Goal: Task Accomplishment & Management: Manage account settings

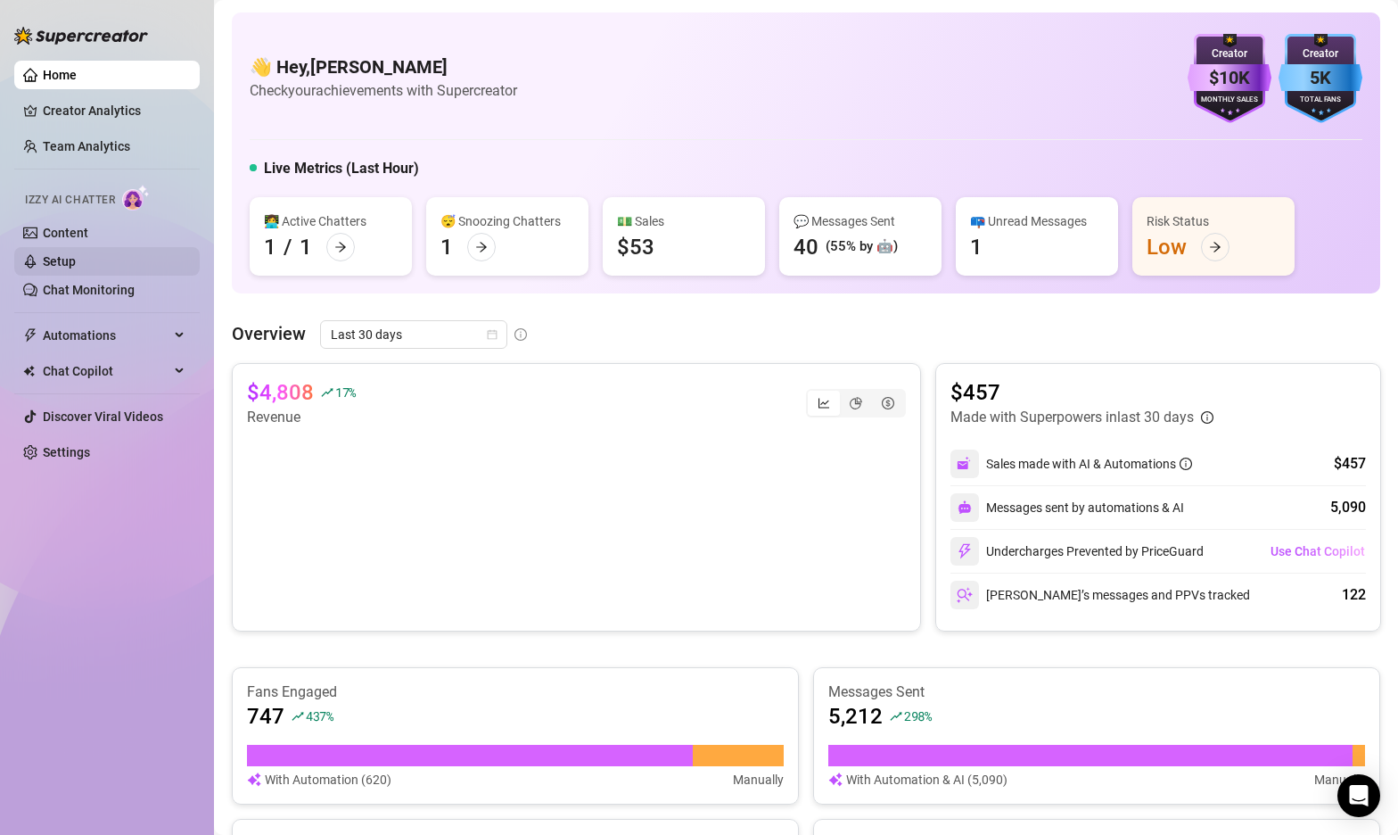
click at [76, 267] on link "Setup" at bounding box center [59, 261] width 33 height 14
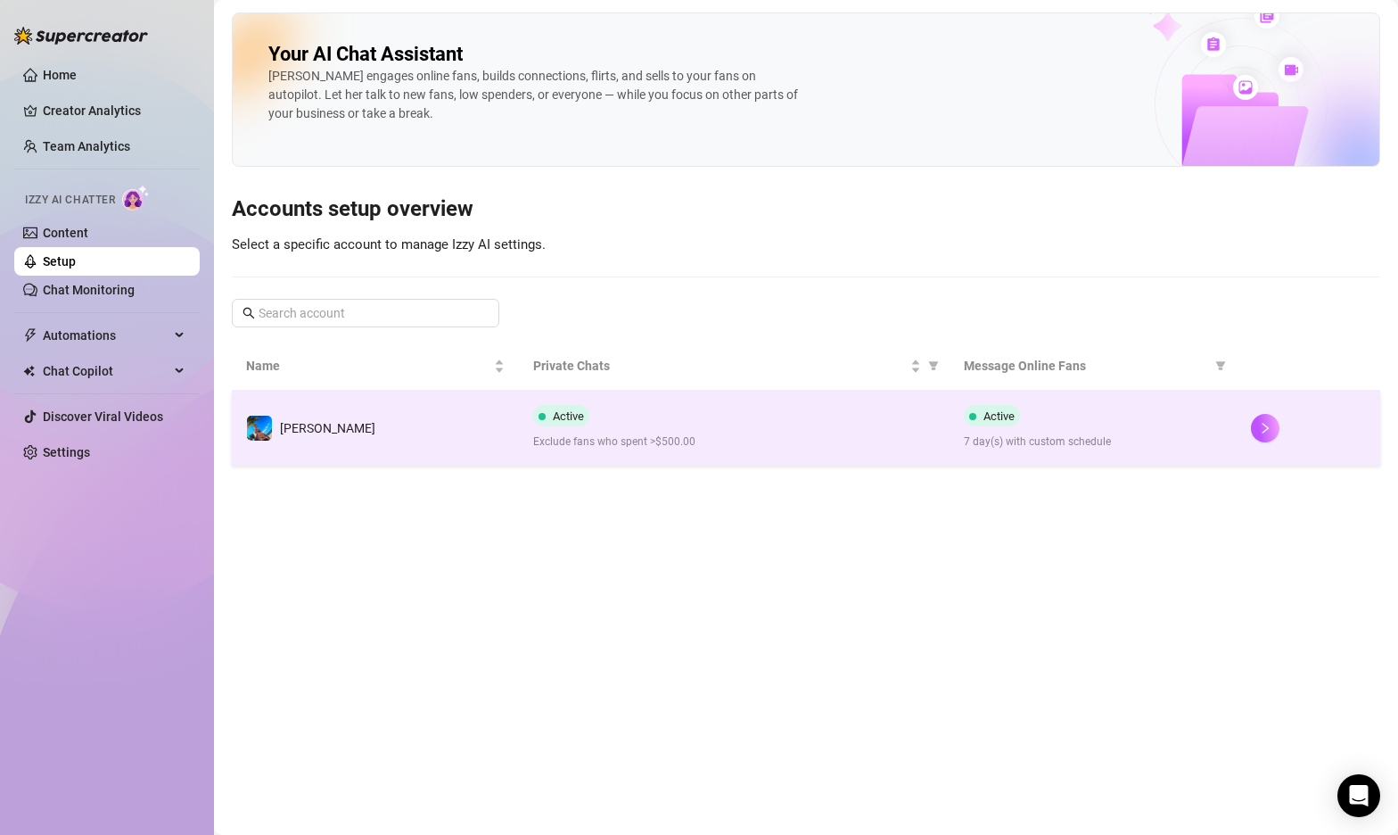
click at [610, 410] on div "Active Exclude fans who spent >$500.00" at bounding box center [734, 427] width 402 height 45
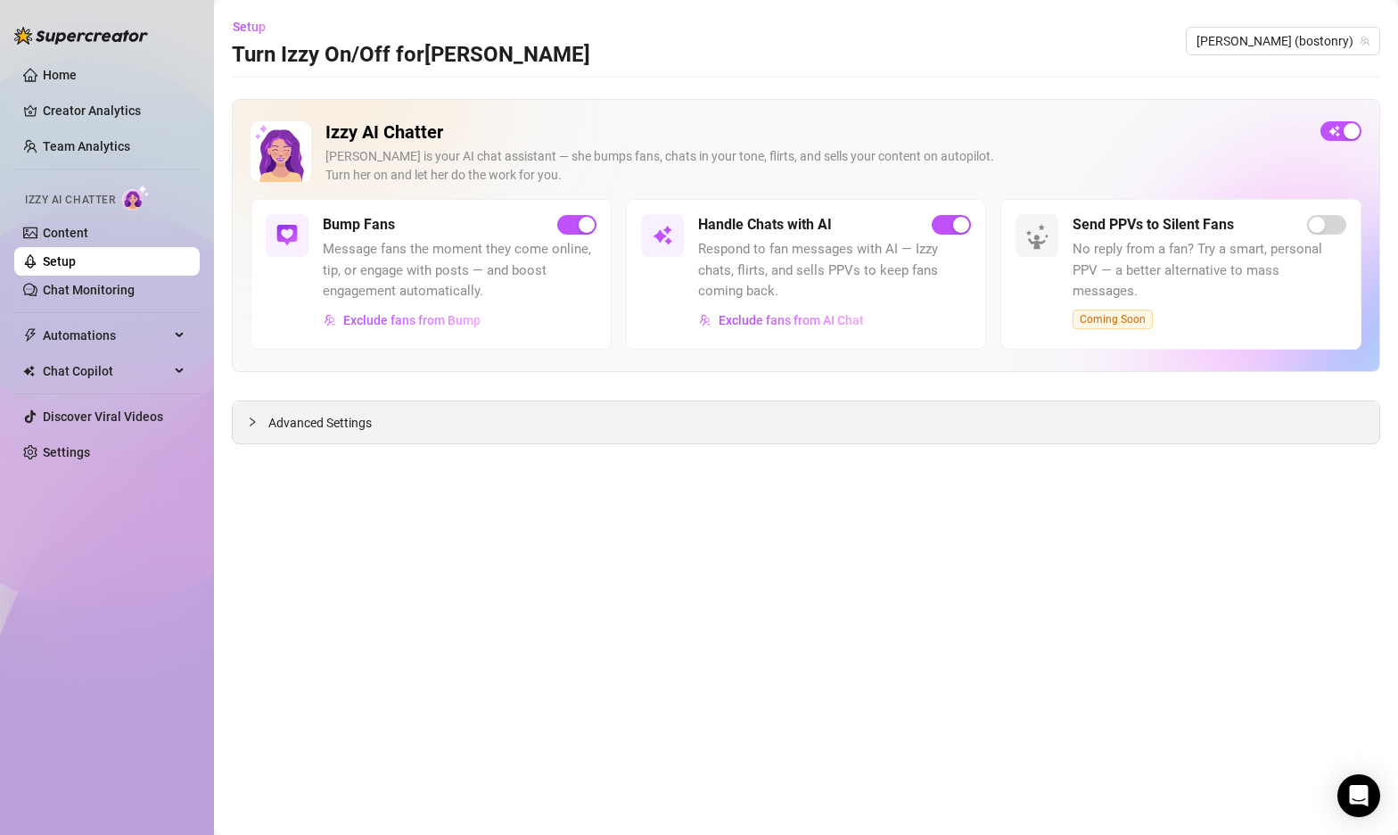
click at [291, 428] on span "Advanced Settings" at bounding box center [319, 423] width 103 height 20
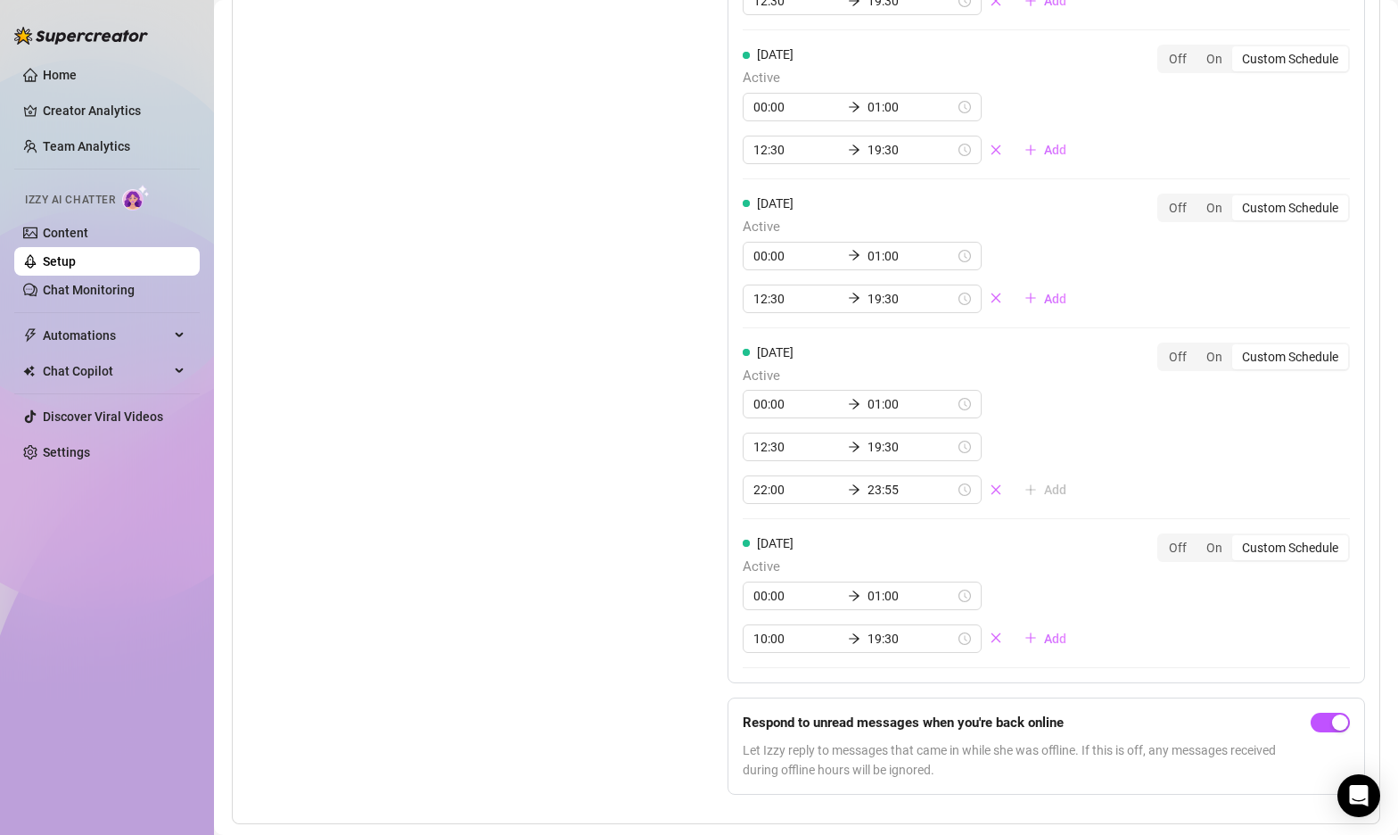
scroll to position [1871, 0]
click at [767, 630] on input "10:00" at bounding box center [796, 640] width 87 height 20
click at [766, 457] on div "12" at bounding box center [767, 459] width 43 height 25
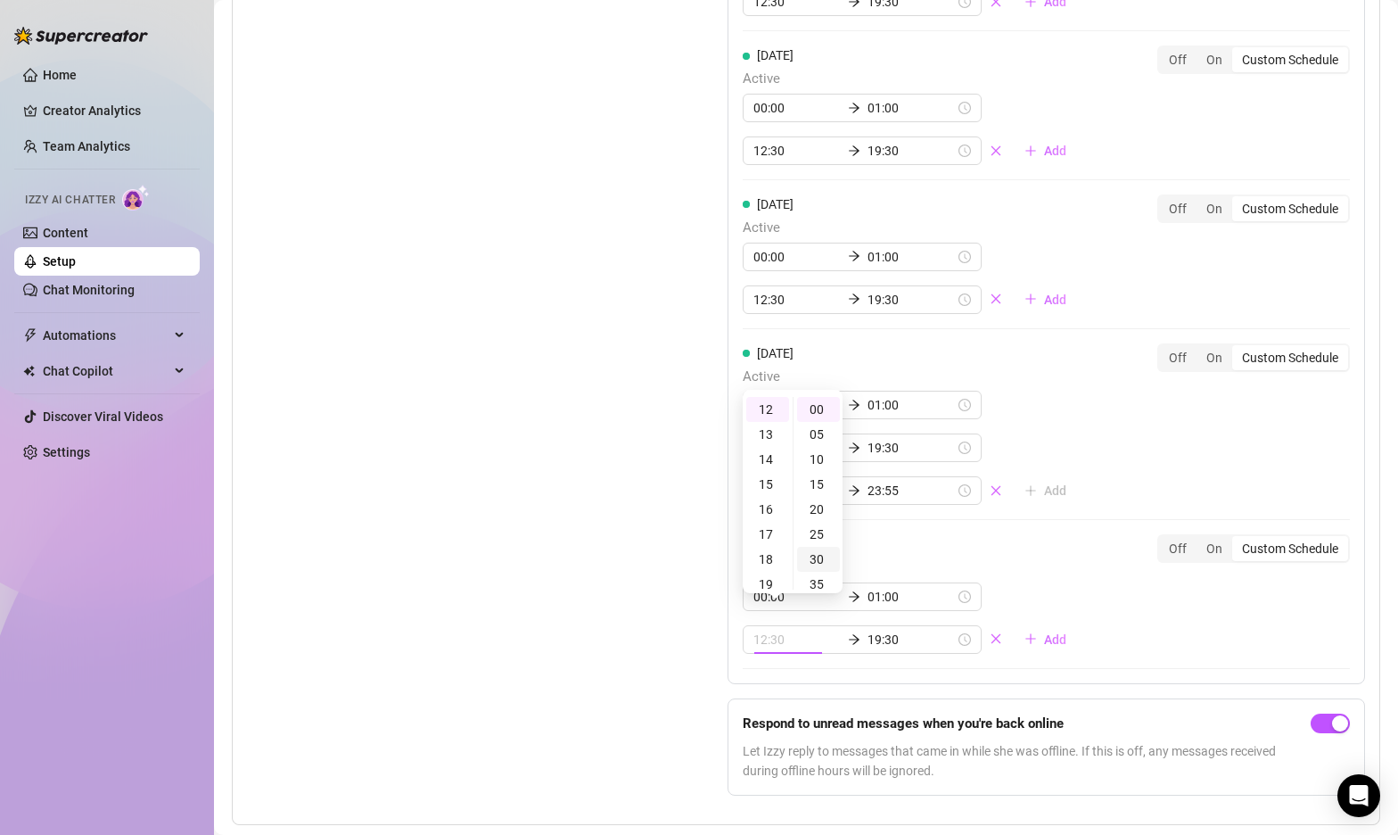
click at [811, 550] on div "30" at bounding box center [818, 559] width 43 height 25
type input "12:30"
click at [594, 581] on div "Set Active Hours (Izzy Availability) Set specific hours when Izzy engaging with…" at bounding box center [442, 197] width 391 height 1225
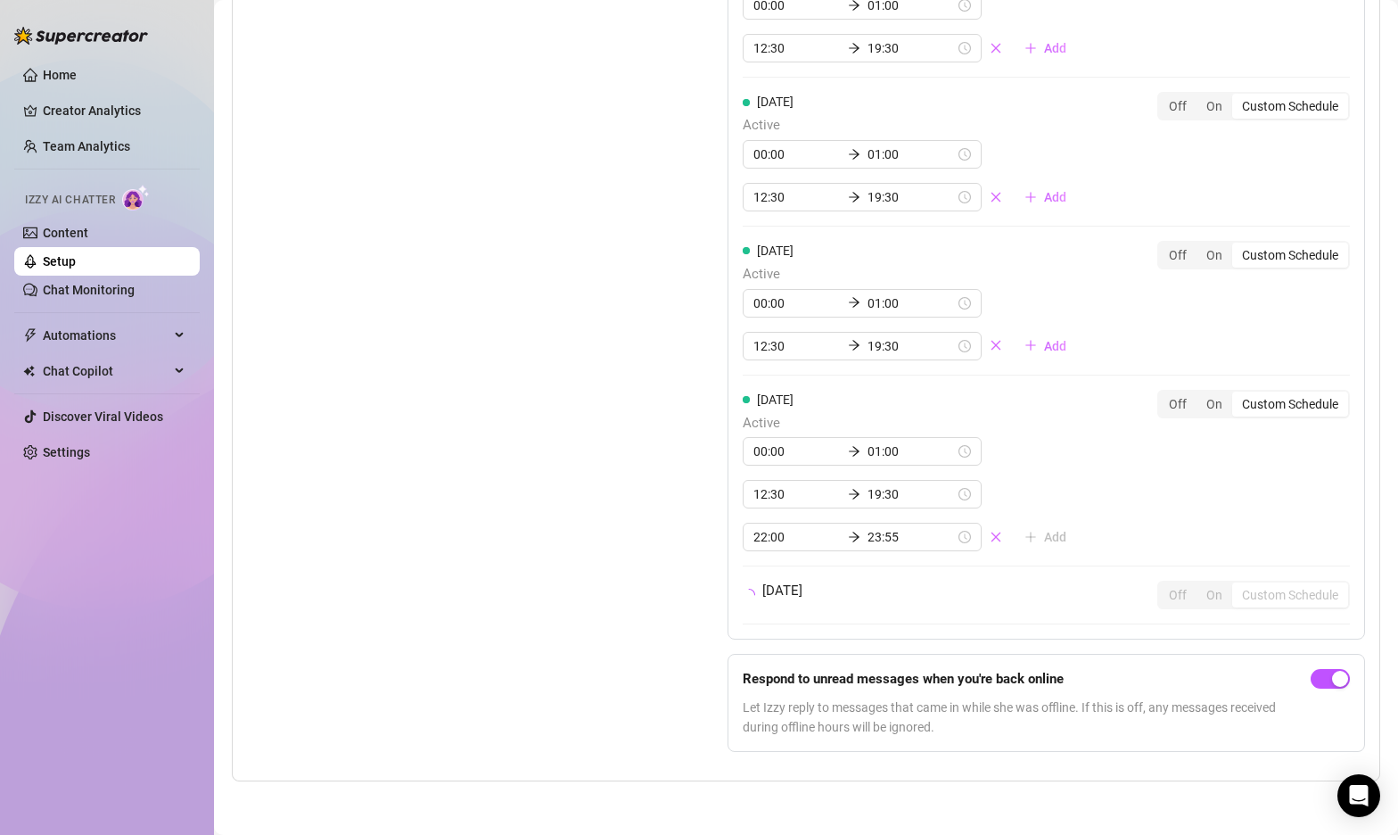
click at [606, 556] on div "Set Active Hours (Izzy Availability) Set specific hours when Izzy engaging with…" at bounding box center [442, 199] width 391 height 1134
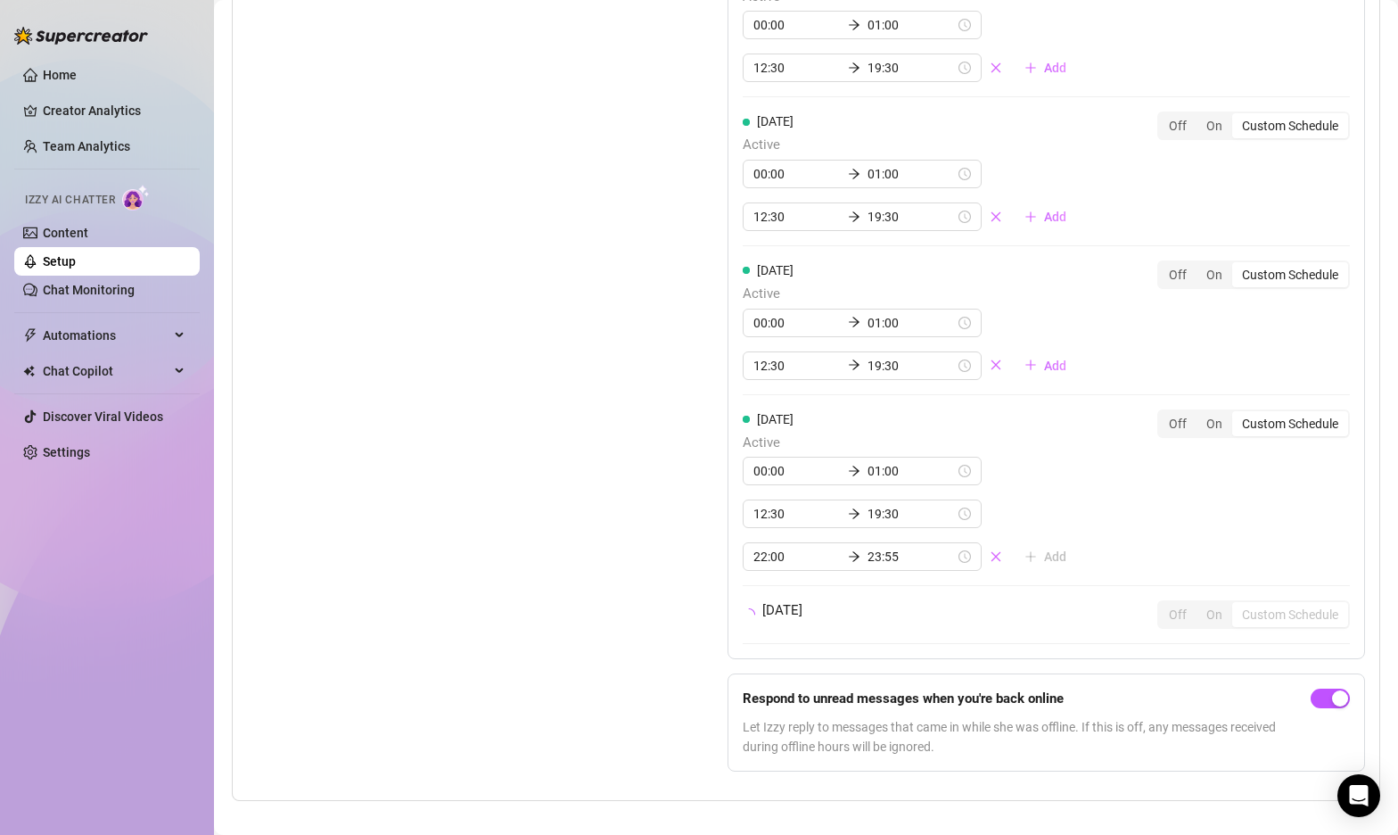
scroll to position [1871, 0]
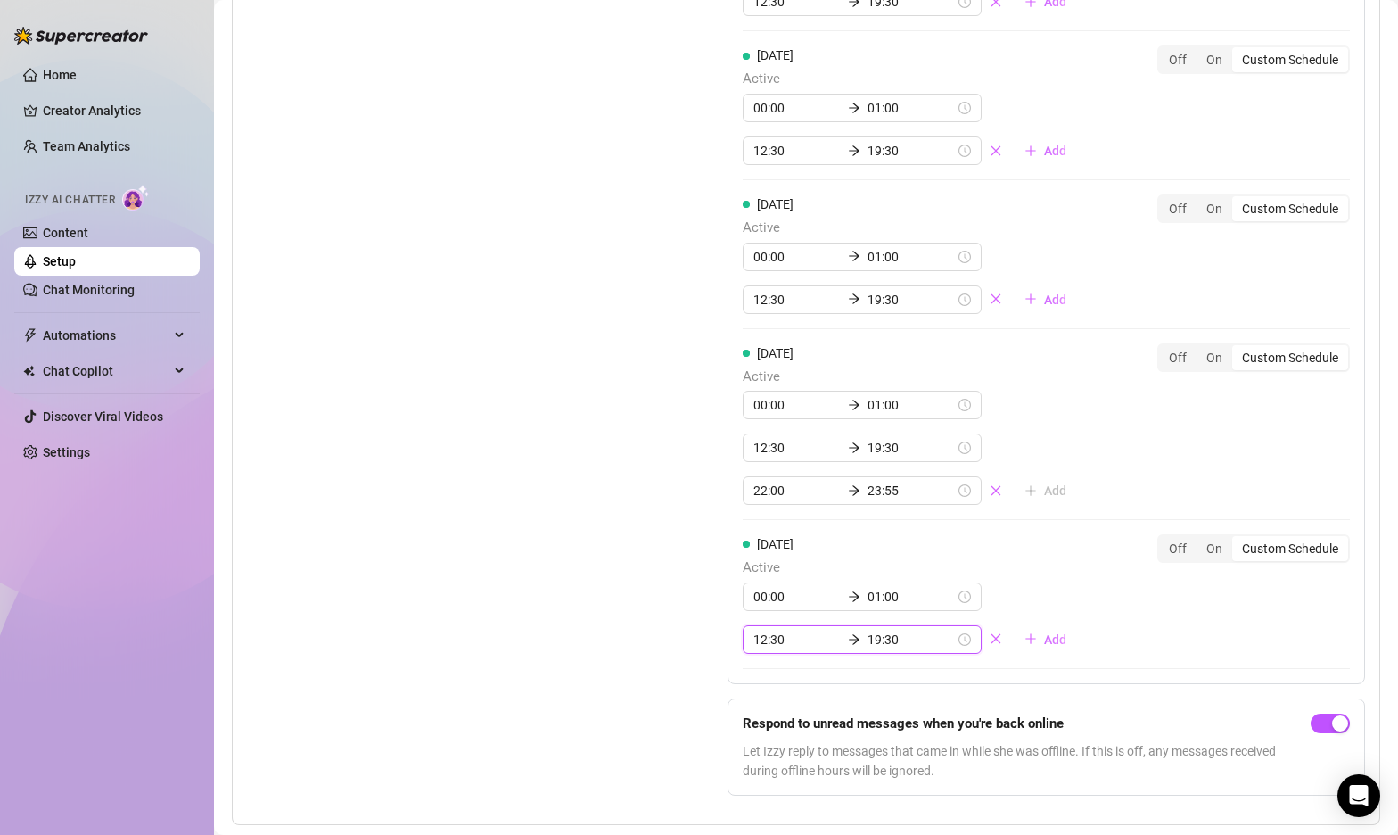
click at [756, 630] on input "12:30" at bounding box center [796, 640] width 87 height 20
click at [765, 430] on div "13" at bounding box center [767, 434] width 43 height 25
type input "13:30"
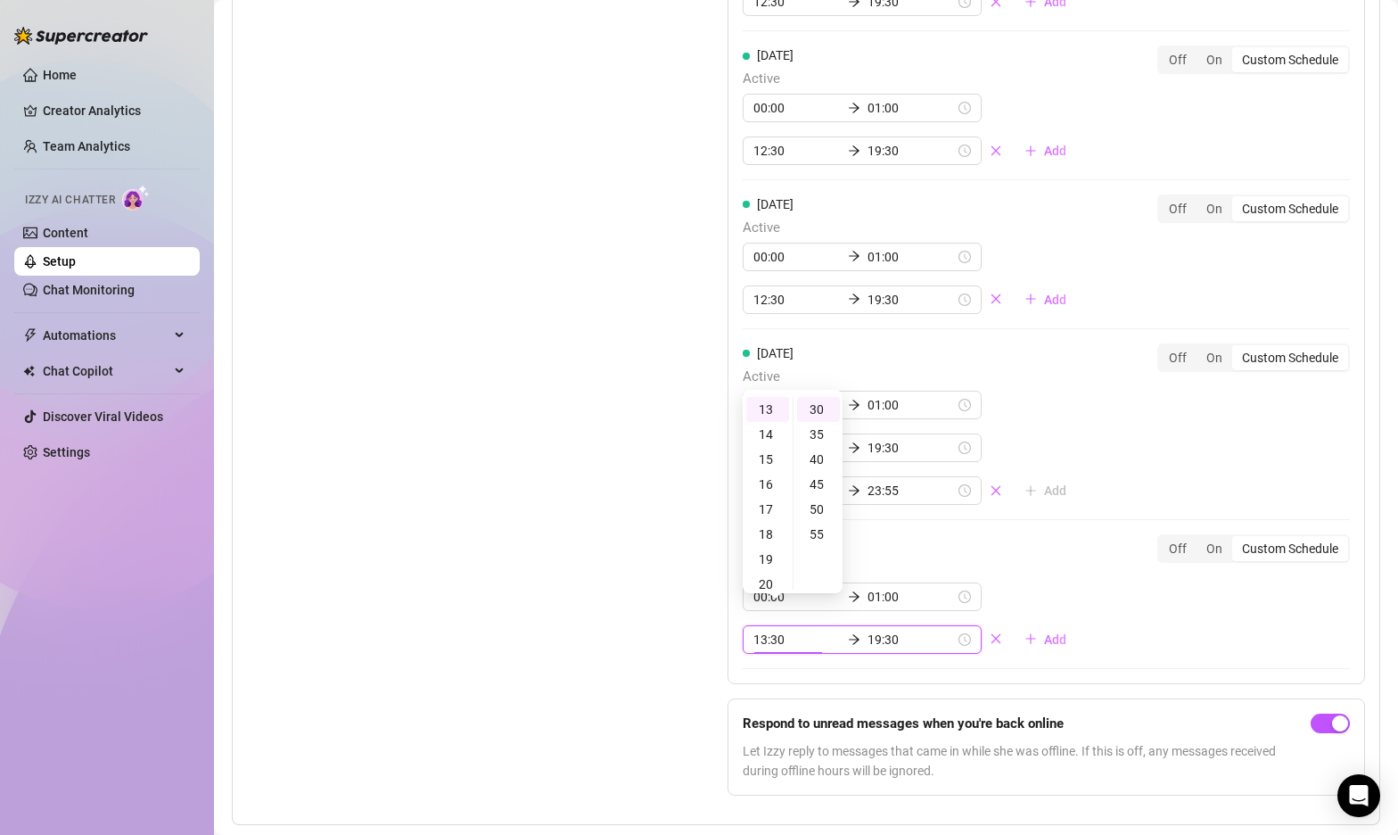
click at [627, 718] on div "Set Active Hours (Izzy Availability) Set specific hours when Izzy engaging with…" at bounding box center [442, 197] width 391 height 1225
click at [616, 690] on div "Set Active Hours (Izzy Availability) Set specific hours when Izzy engaging with…" at bounding box center [442, 197] width 391 height 1225
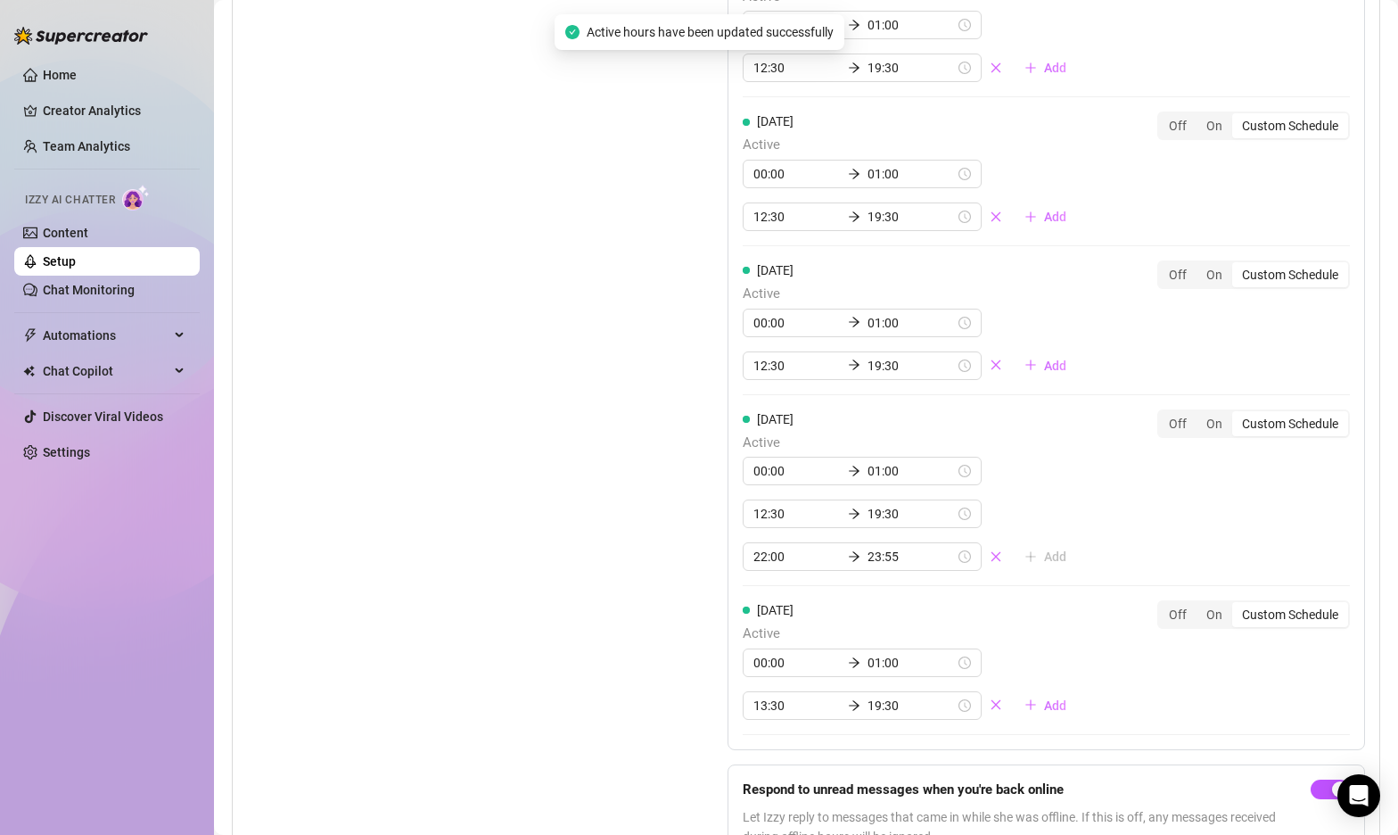
scroll to position [1871, 0]
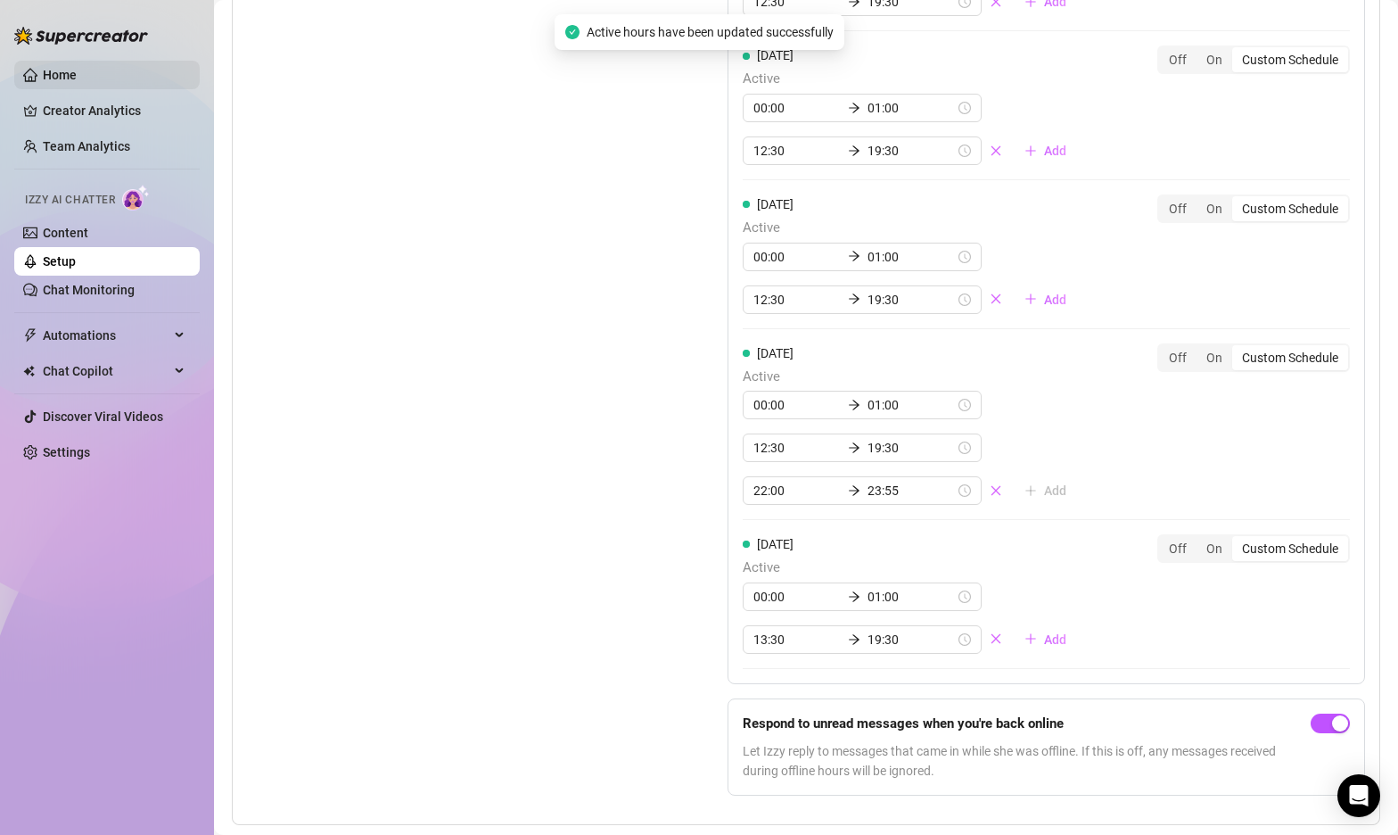
click at [43, 69] on link "Home" at bounding box center [60, 75] width 34 height 14
